Goal: Transaction & Acquisition: Purchase product/service

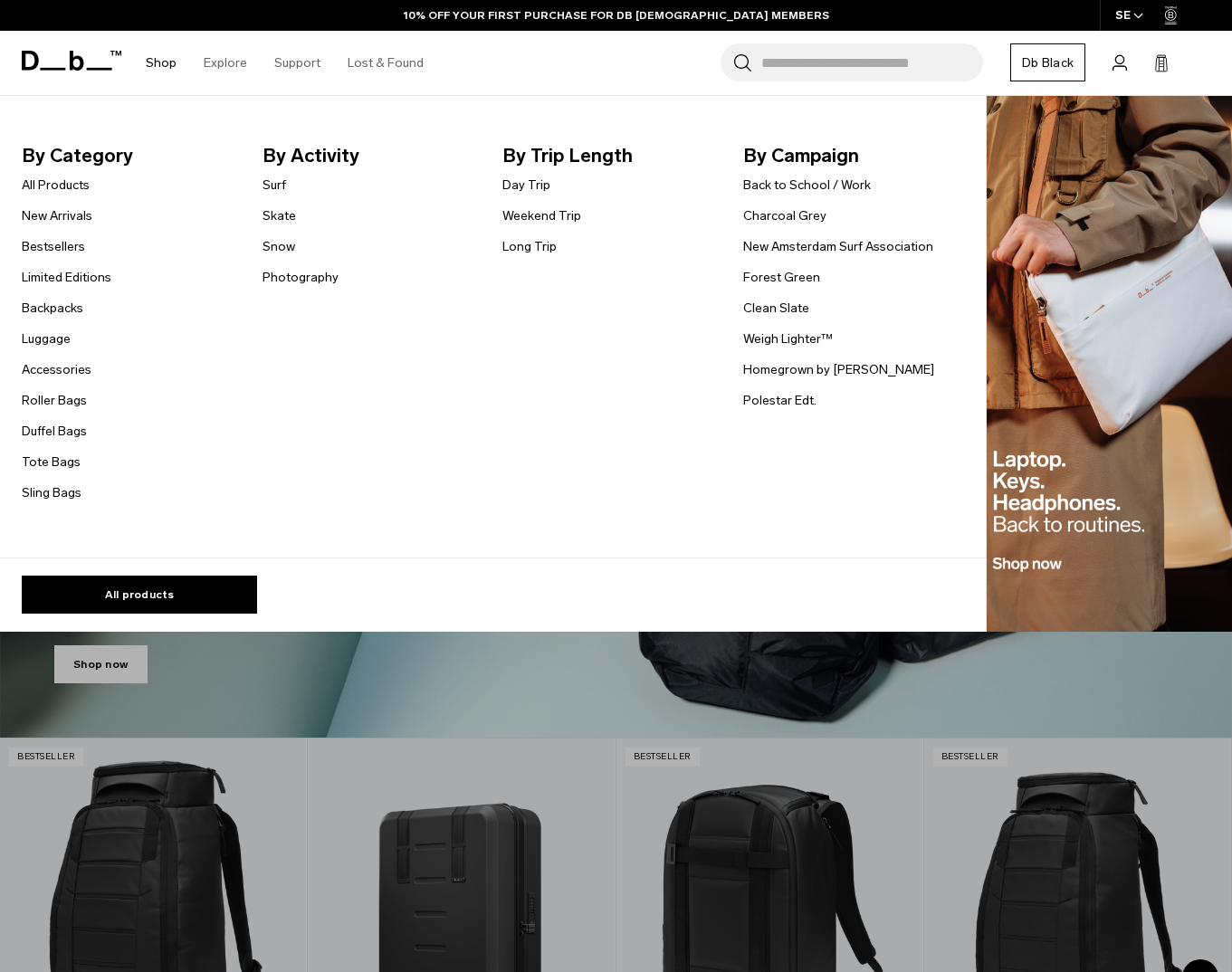
click at [167, 59] on link "Shop" at bounding box center [161, 63] width 31 height 64
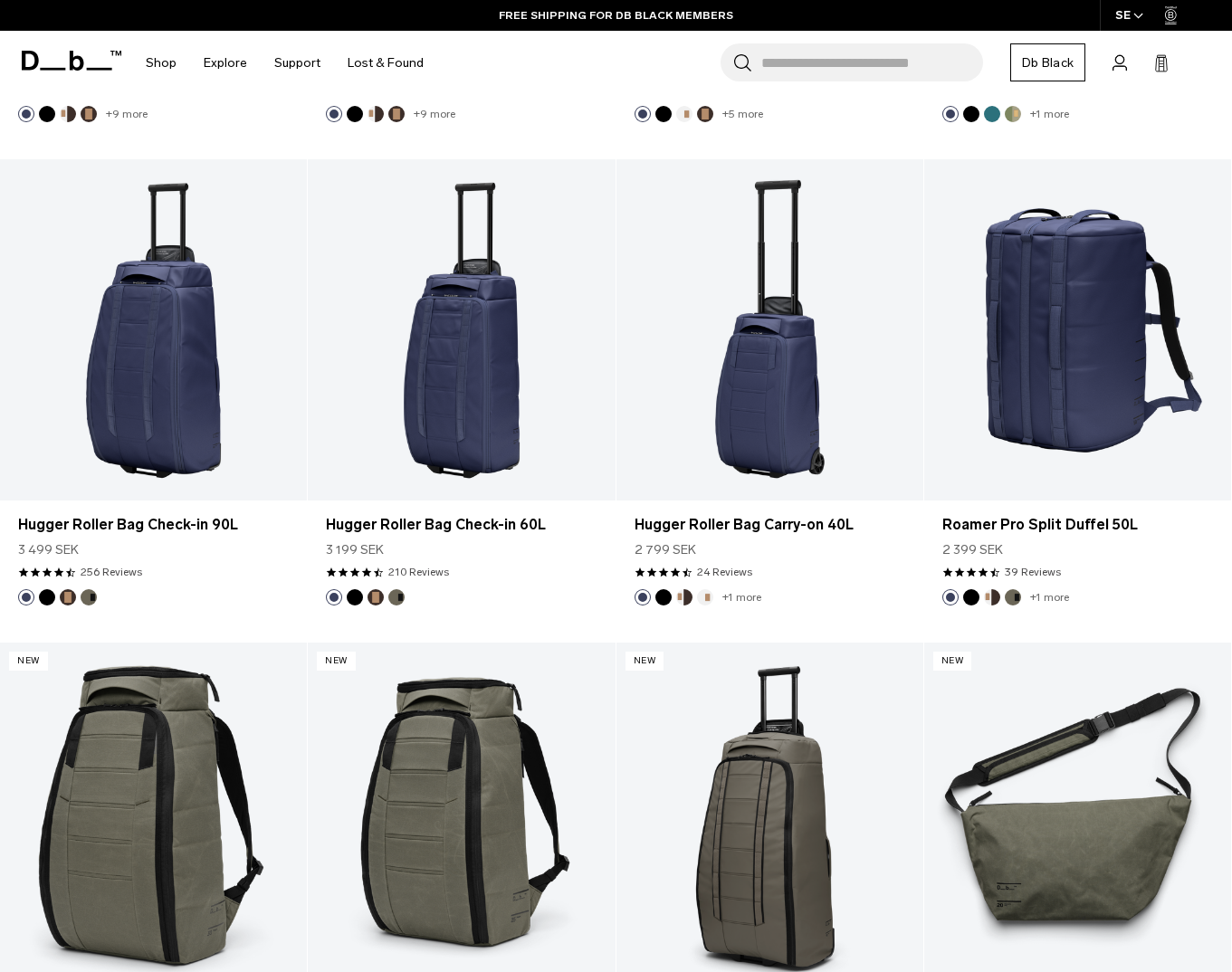
scroll to position [4633, 0]
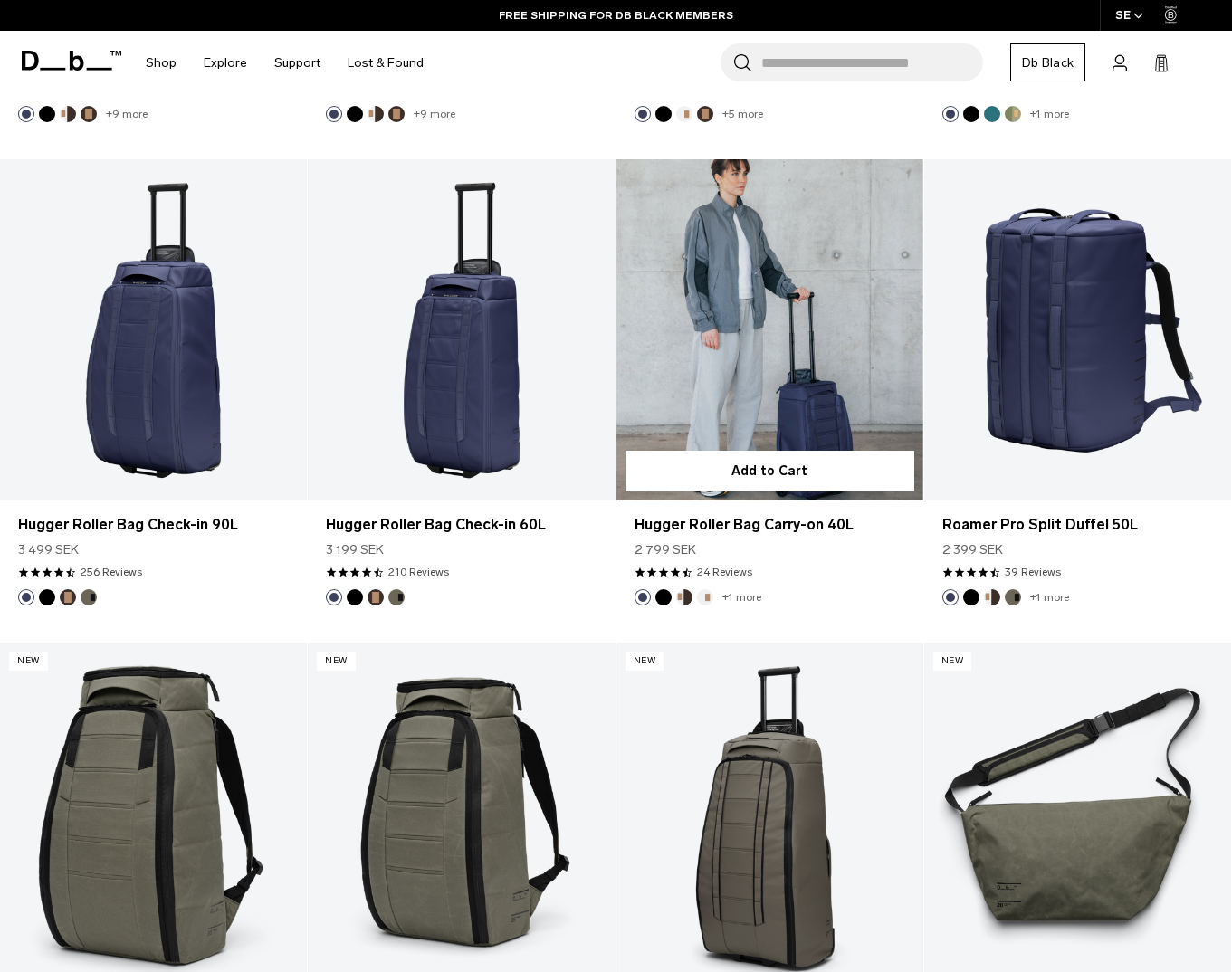
click at [687, 589] on button "Cappuccino" at bounding box center [684, 597] width 16 height 16
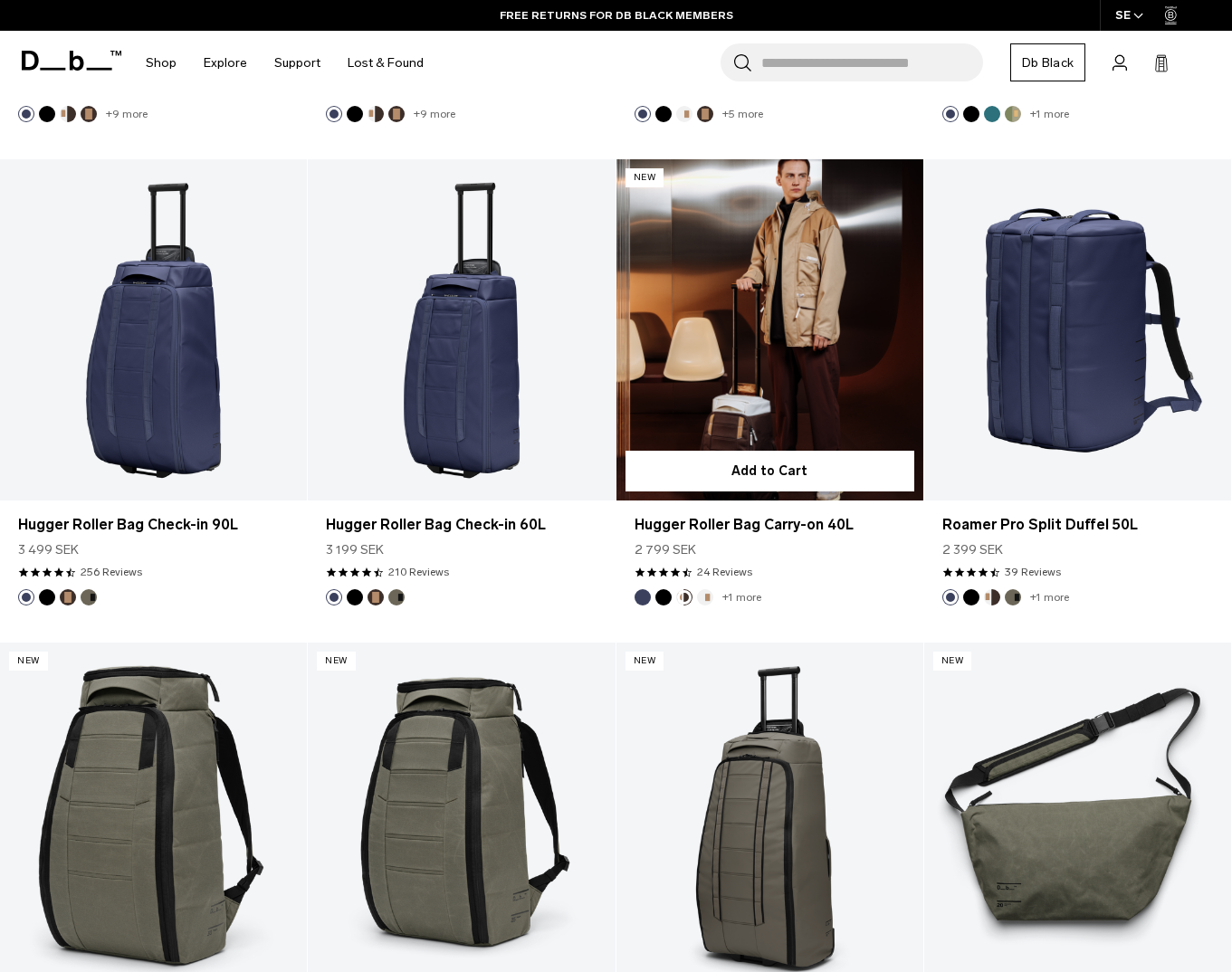
click at [706, 589] on button "Oatmilk" at bounding box center [704, 597] width 16 height 16
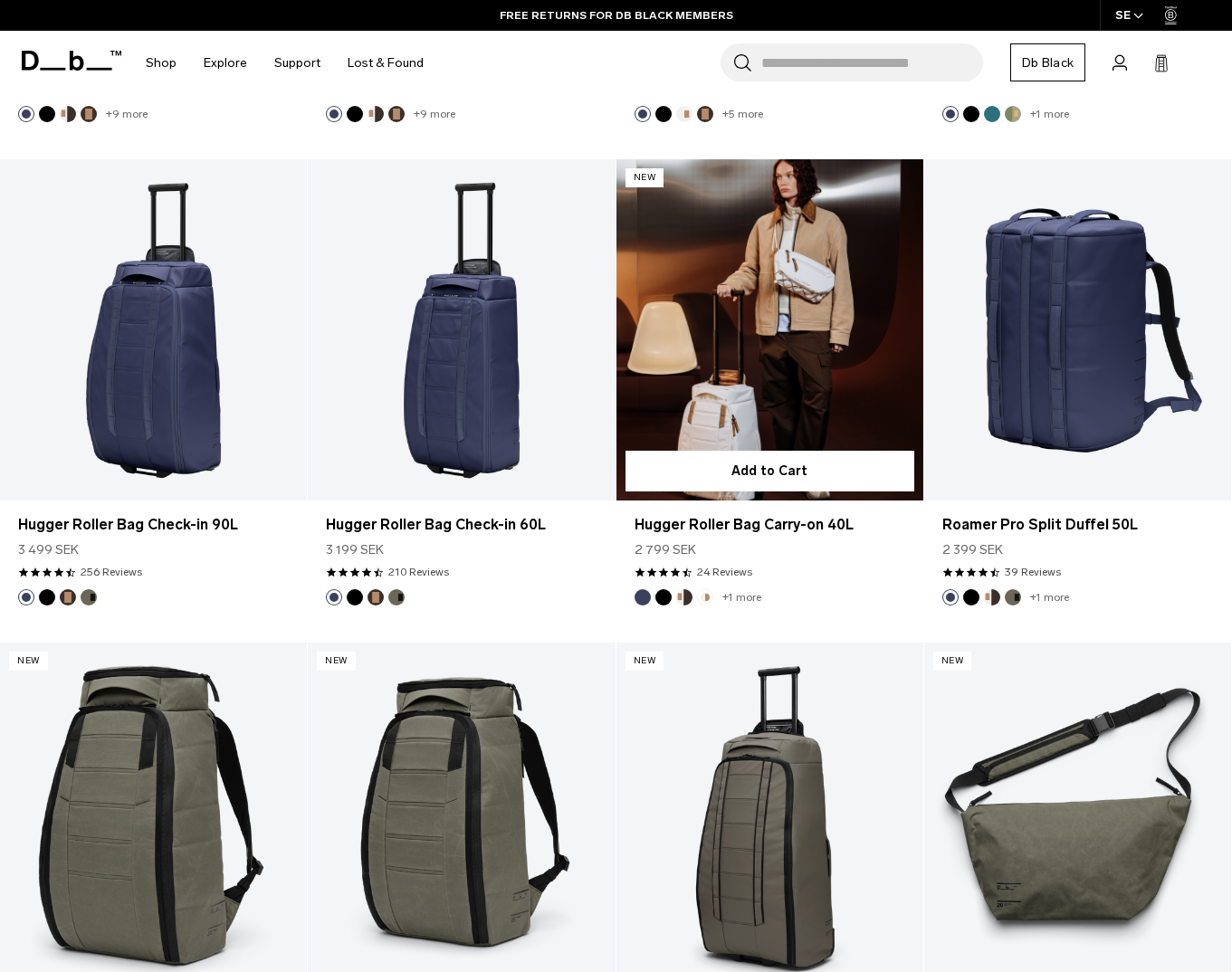
click at [687, 589] on button "Cappuccino" at bounding box center [684, 597] width 16 height 16
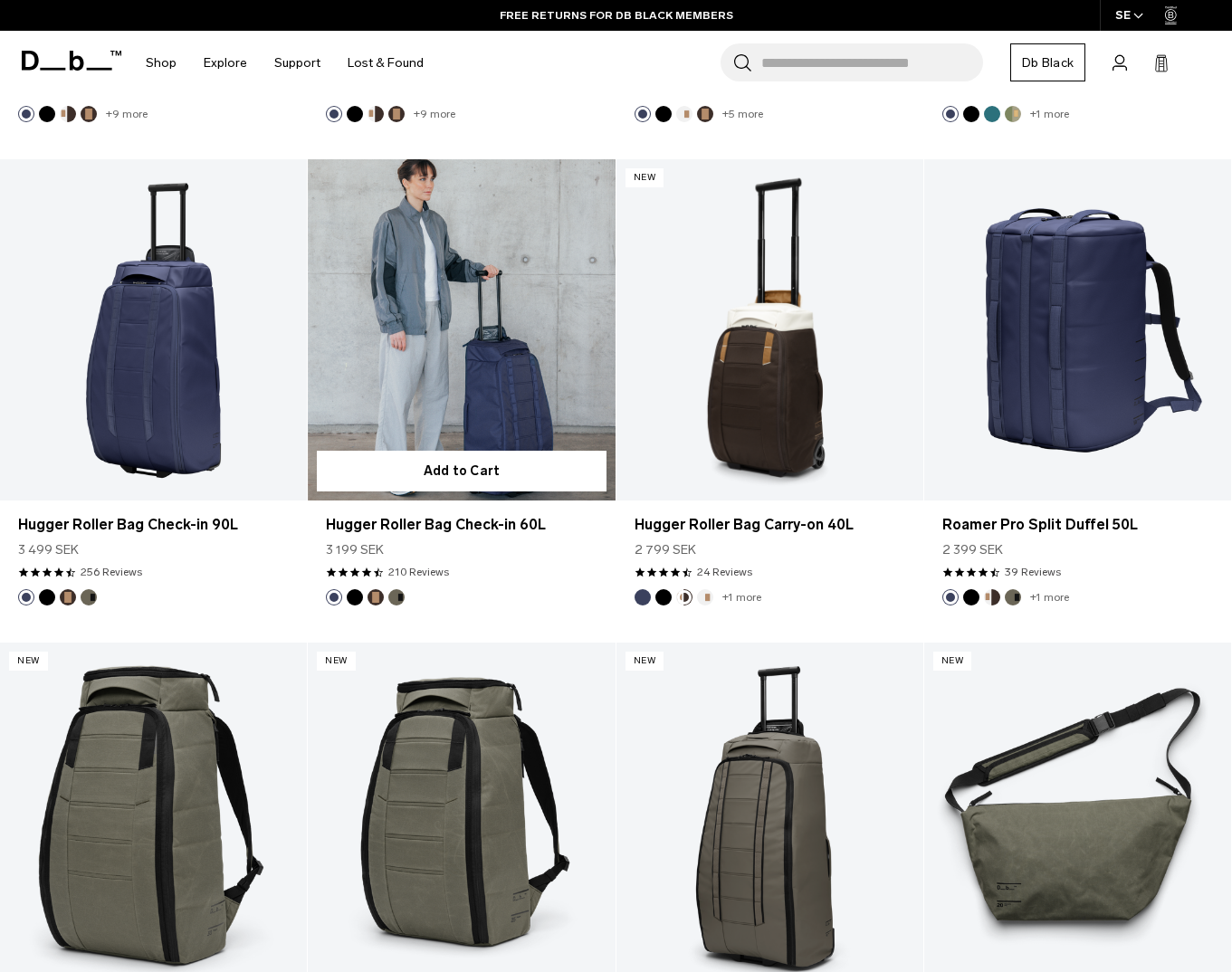
click at [378, 589] on button "Espresso" at bounding box center [375, 597] width 16 height 16
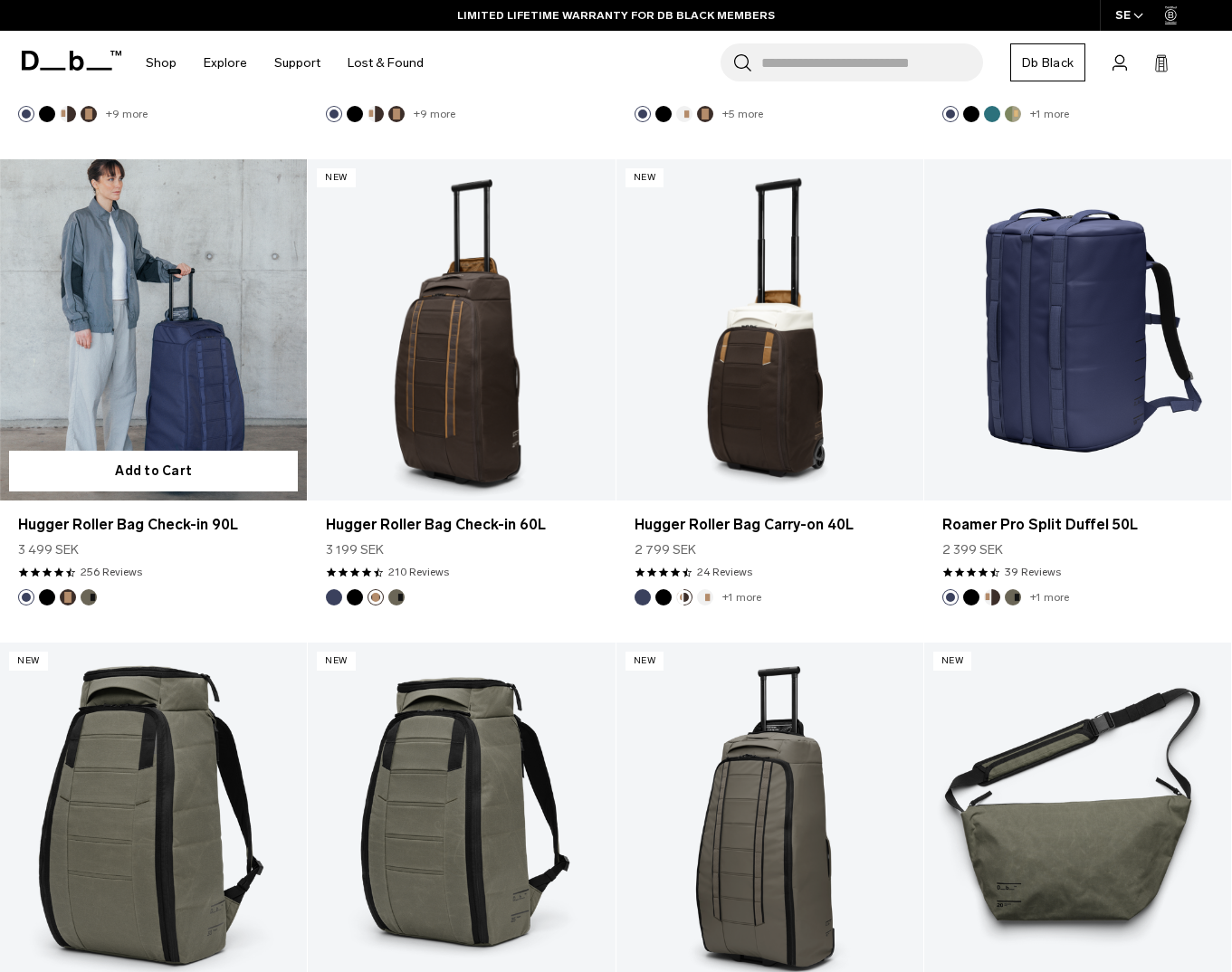
click at [91, 589] on button "Forest Green" at bounding box center [88, 597] width 16 height 16
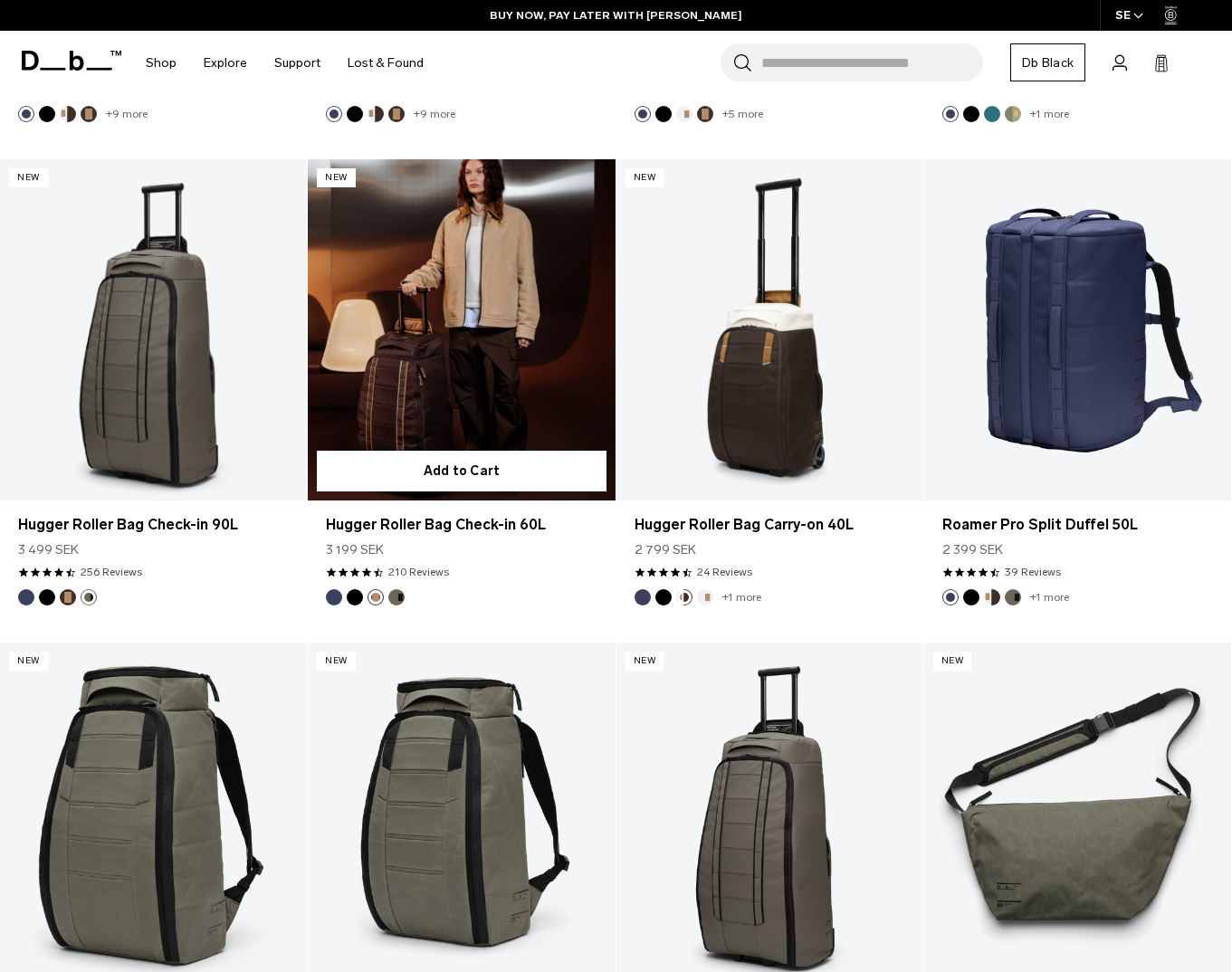
click at [380, 589] on button "Espresso" at bounding box center [375, 597] width 16 height 16
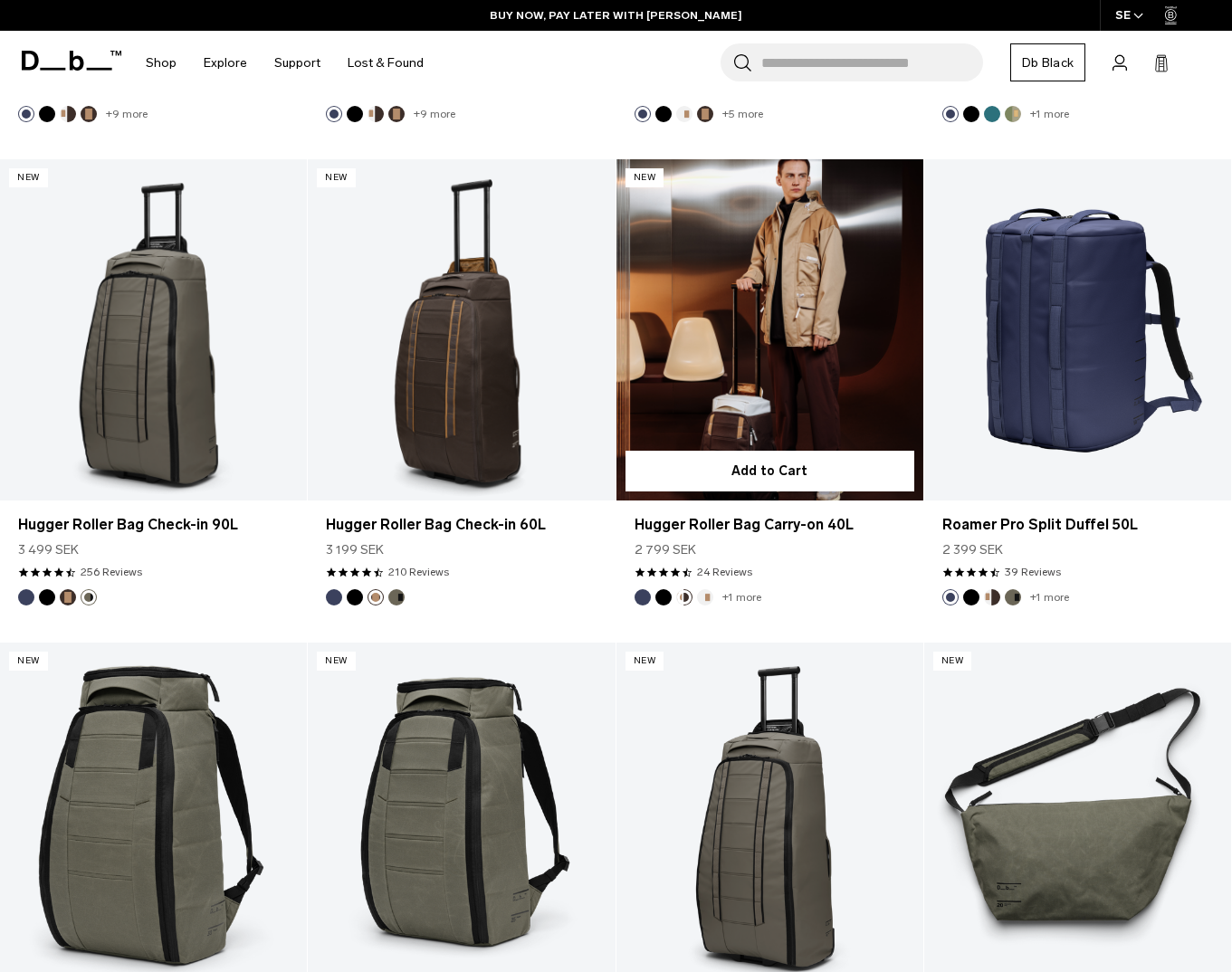
click at [687, 589] on button "Cappuccino" at bounding box center [684, 597] width 16 height 16
click at [733, 590] on link "+1 more" at bounding box center [741, 596] width 39 height 12
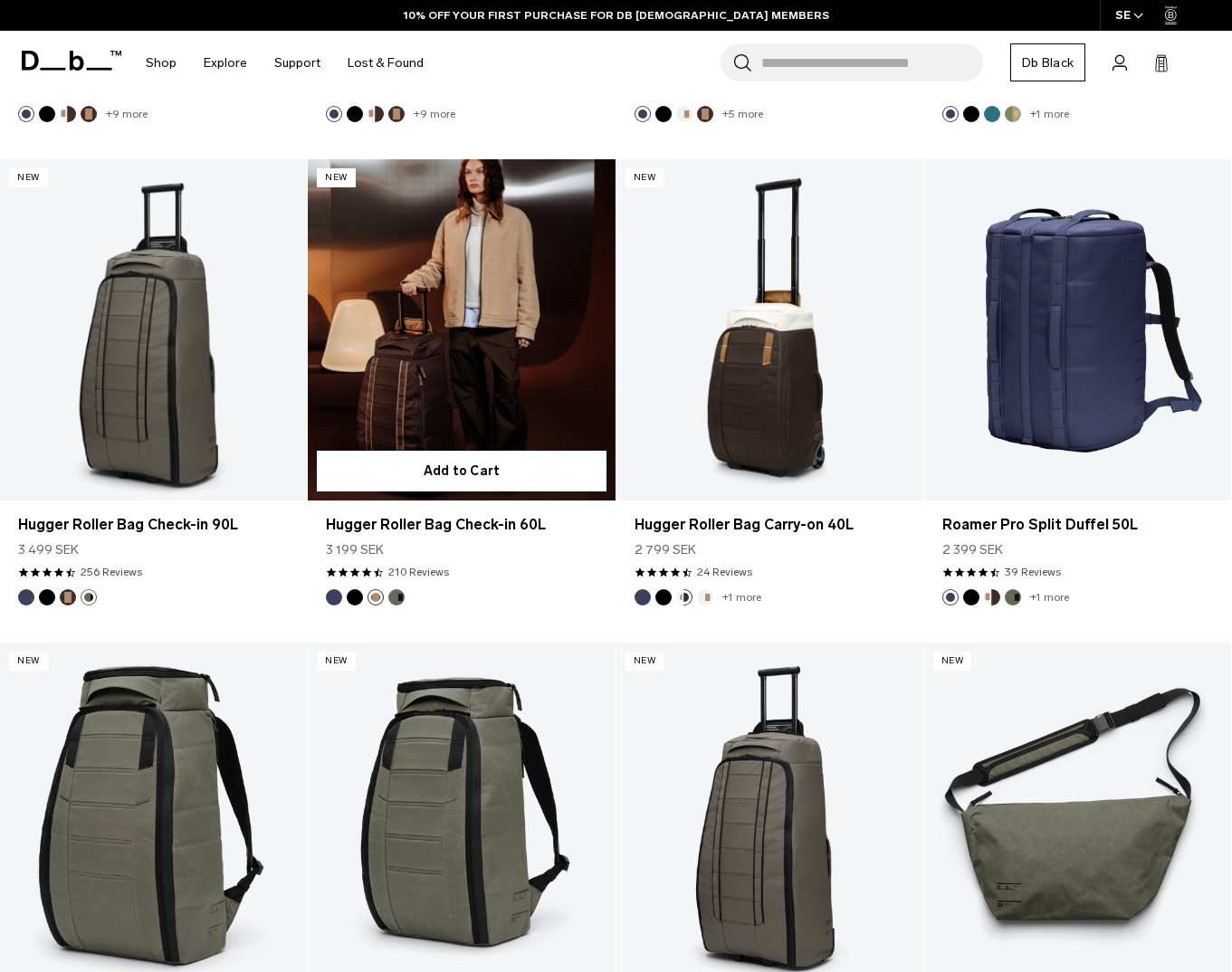
click at [498, 400] on link "Hugger Roller Bag Check-in 60L Espresso" at bounding box center [461, 329] width 307 height 341
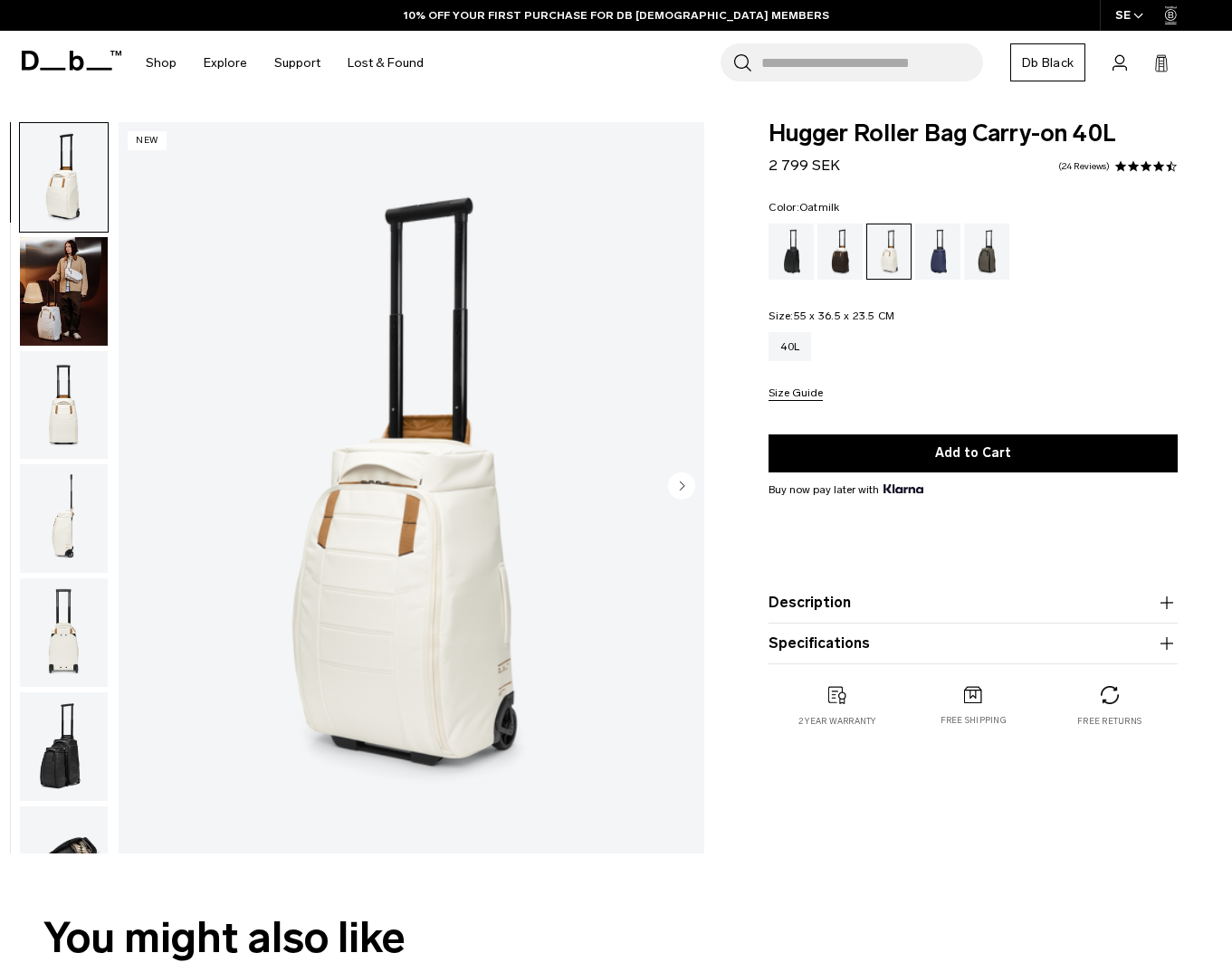
click at [101, 313] on img "button" at bounding box center [63, 290] width 87 height 108
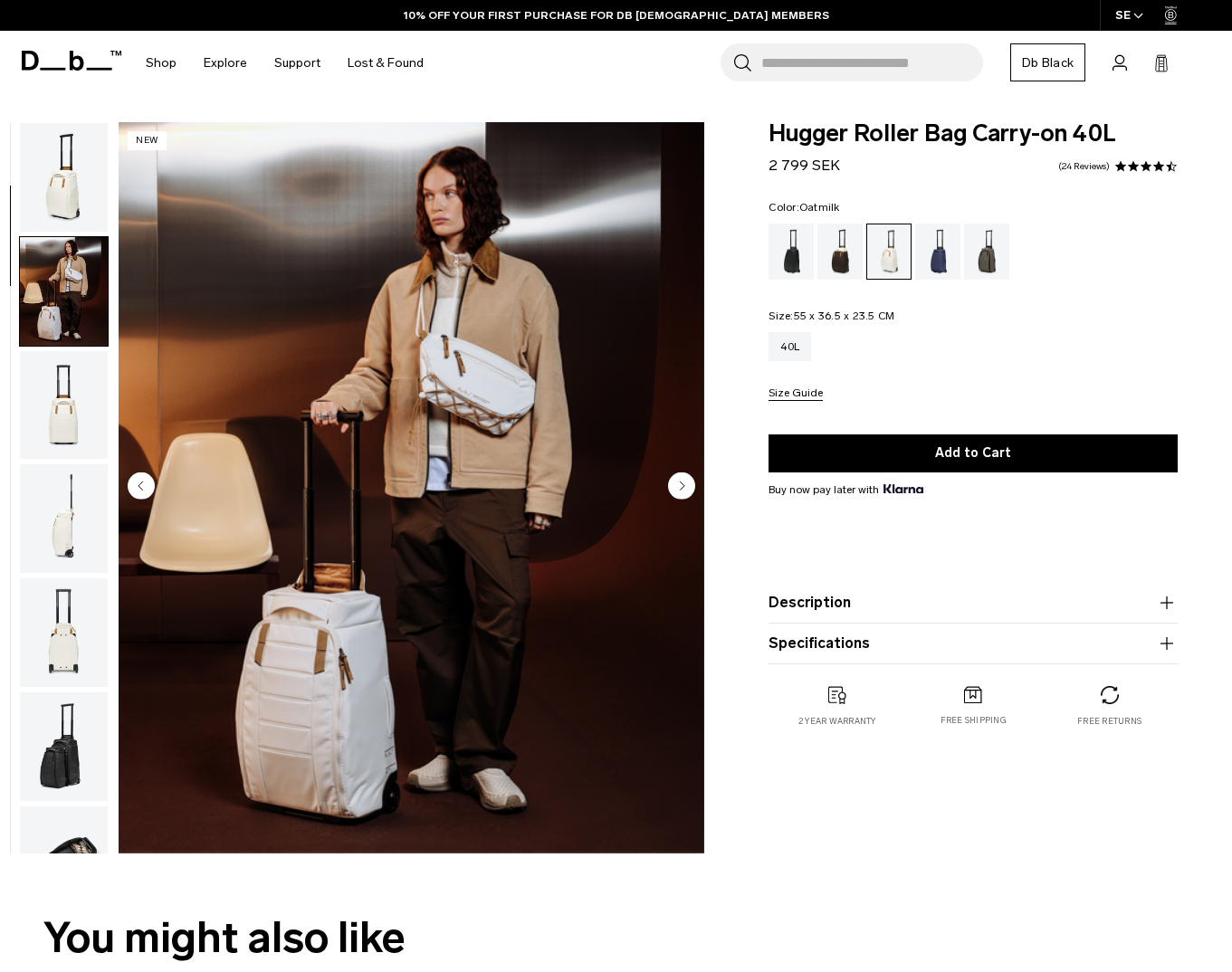
scroll to position [115, 0]
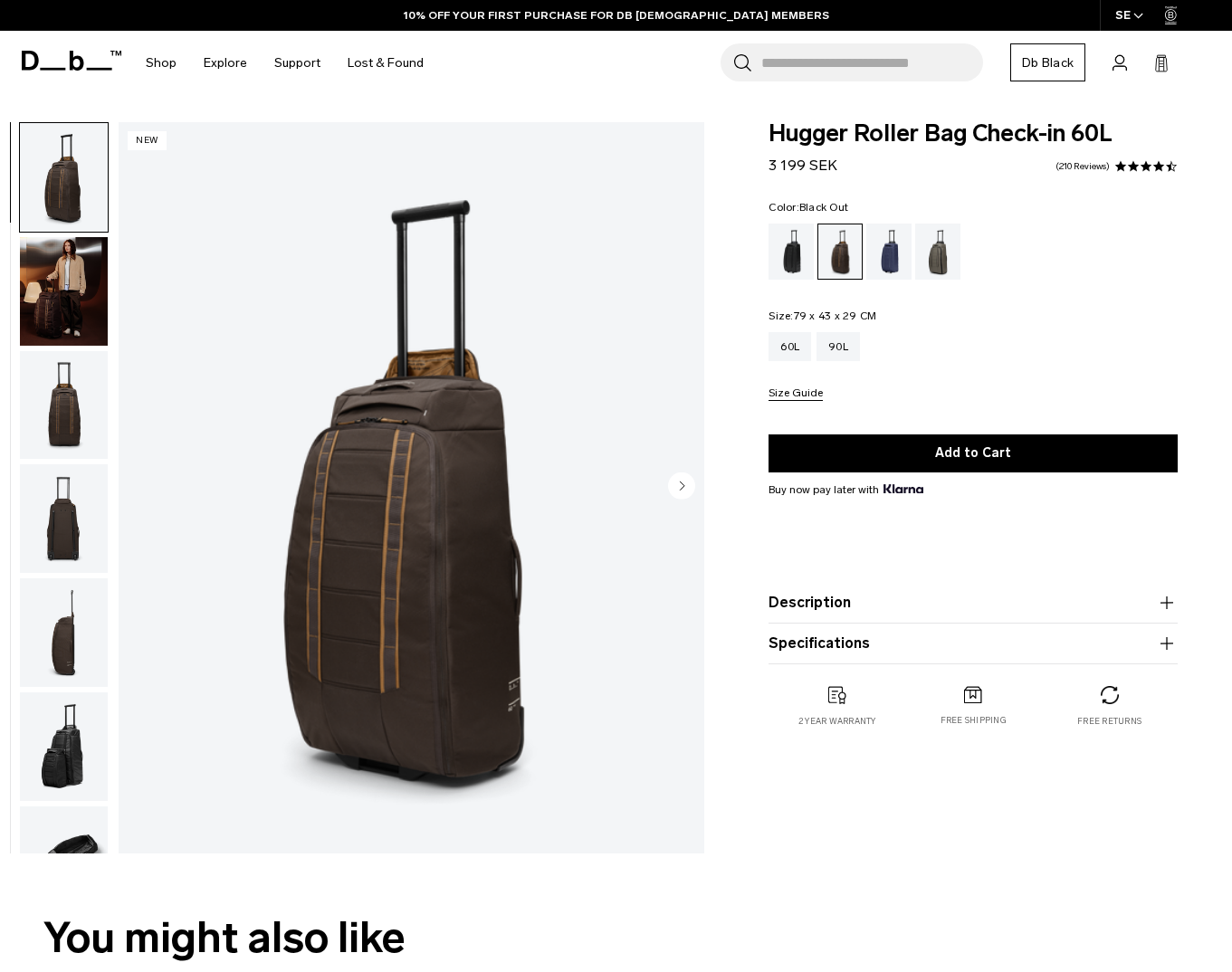
click at [785, 255] on div "Black Out" at bounding box center [791, 252] width 46 height 56
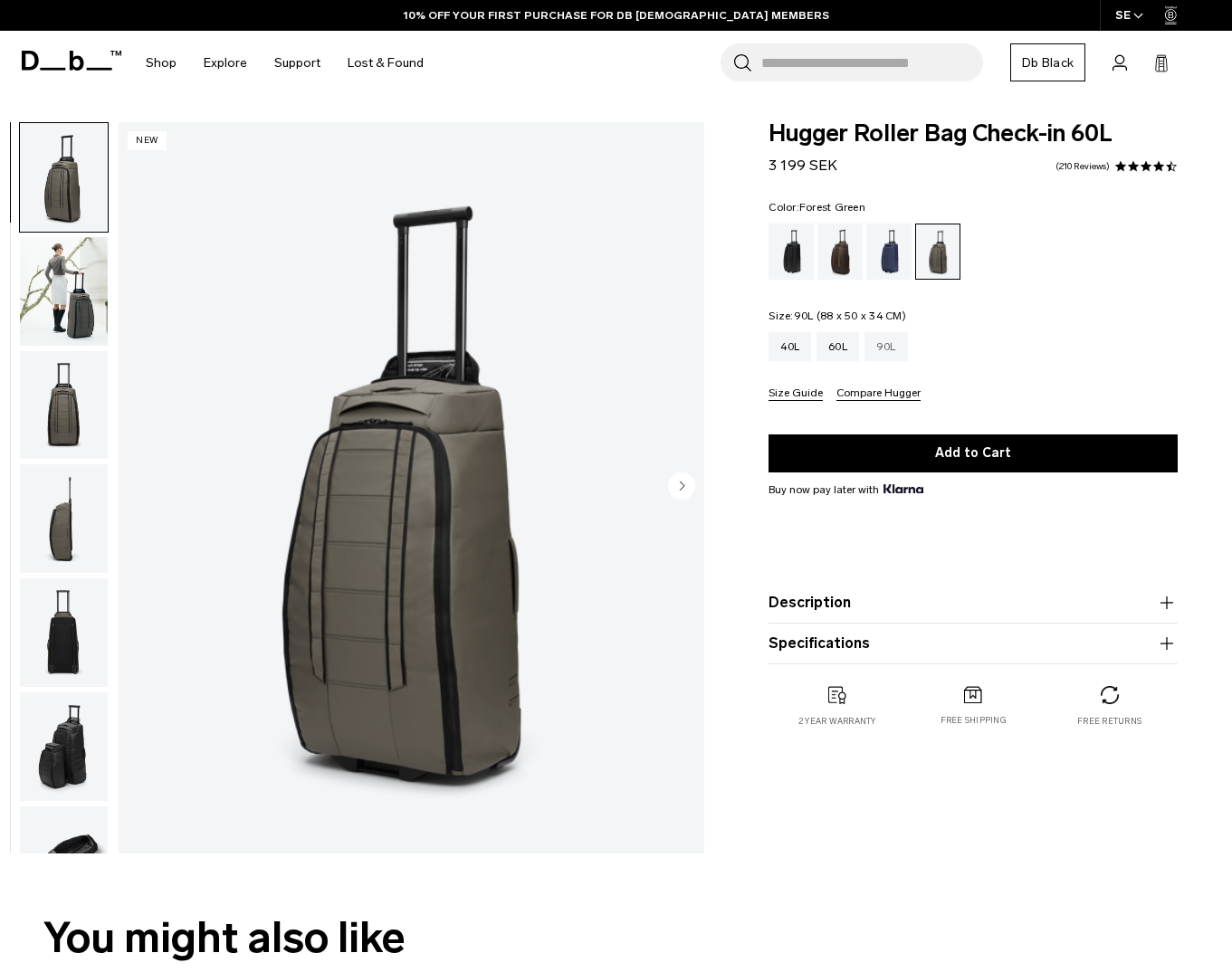
click at [883, 349] on div "90L" at bounding box center [886, 346] width 43 height 29
